Goal: Navigation & Orientation: Understand site structure

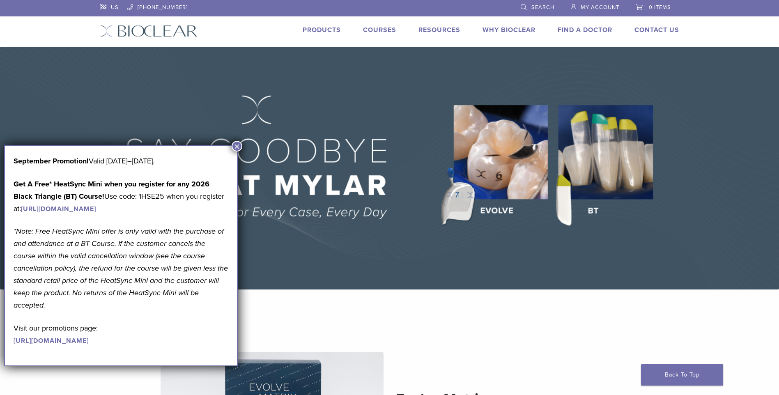
click at [237, 146] on button "×" at bounding box center [236, 146] width 11 height 11
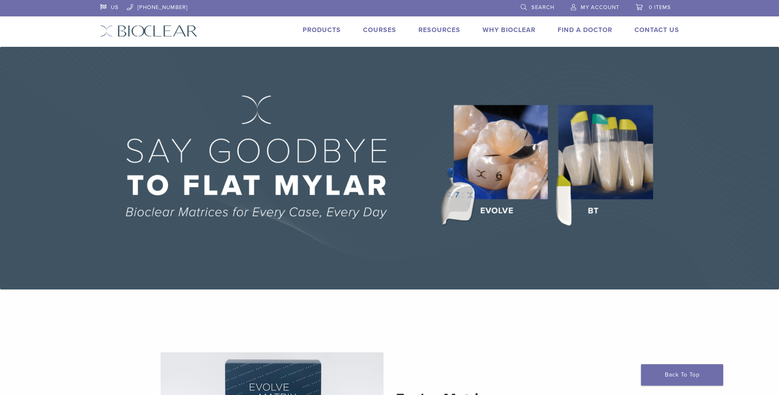
drag, startPoint x: 198, startPoint y: 33, endPoint x: 164, endPoint y: 27, distance: 34.2
click at [164, 27] on div "US [PHONE_NUMBER] Search My Account 0 items Cart No products in the cart. Back …" at bounding box center [389, 23] width 591 height 47
click at [163, 27] on img at bounding box center [148, 31] width 97 height 12
drag, startPoint x: 196, startPoint y: 33, endPoint x: 102, endPoint y: 30, distance: 93.6
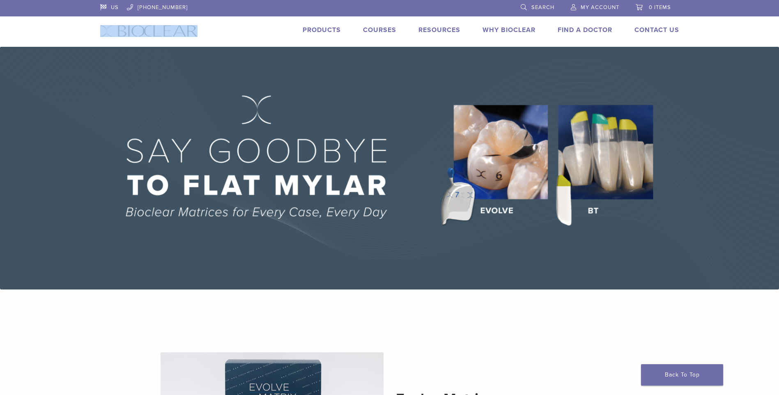
click at [102, 30] on div "US [PHONE_NUMBER] Search My Account 0 items Cart No products in the cart. Back …" at bounding box center [389, 23] width 591 height 47
drag, startPoint x: 102, startPoint y: 30, endPoint x: 145, endPoint y: 30, distance: 43.1
drag, startPoint x: 143, startPoint y: 29, endPoint x: 136, endPoint y: 30, distance: 7.5
copy div "Back to product site"
click at [270, 31] on div "Products Courses Resources Expand child menu Technique Guides, IFU, & SDS Why B…" at bounding box center [444, 31] width 494 height 12
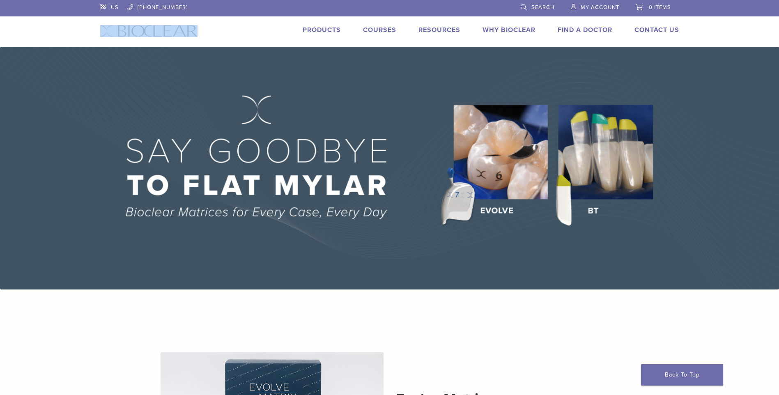
drag, startPoint x: 252, startPoint y: 21, endPoint x: 237, endPoint y: 26, distance: 16.2
click at [253, 21] on div "US [PHONE_NUMBER] Search My Account 0 items Cart No products in the cart. Back …" at bounding box center [389, 23] width 591 height 47
click at [38, 31] on header "US [PHONE_NUMBER] Search My Account 0 items Cart No products in the cart. Back …" at bounding box center [389, 23] width 779 height 47
